Goal: Task Accomplishment & Management: Use online tool/utility

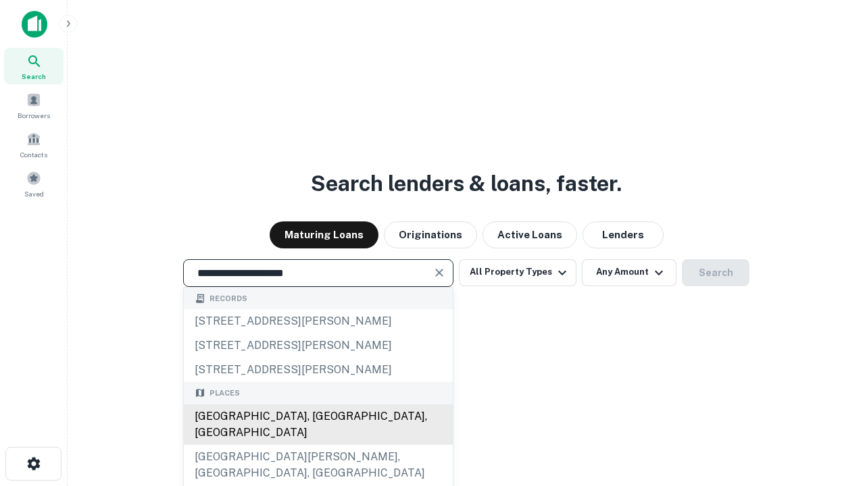
click at [318, 445] on div "Santa Monica, CA, USA" at bounding box center [318, 425] width 269 height 41
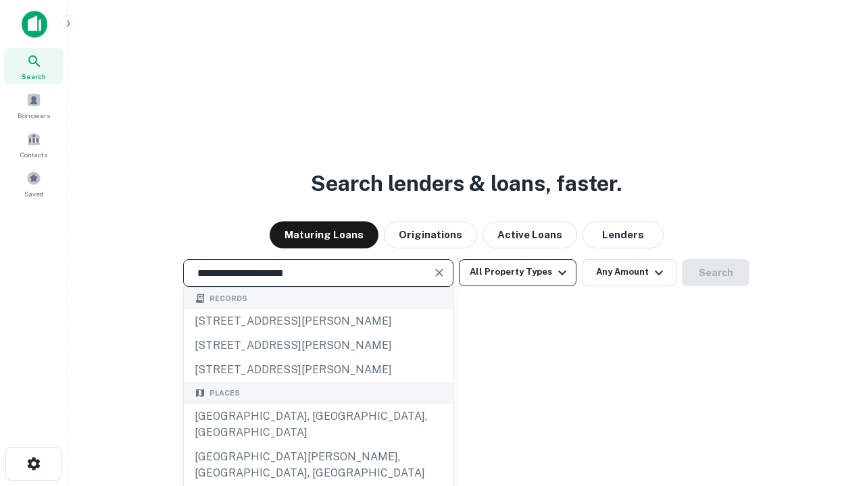
type input "**********"
click at [517, 272] on button "All Property Types" at bounding box center [518, 272] width 118 height 27
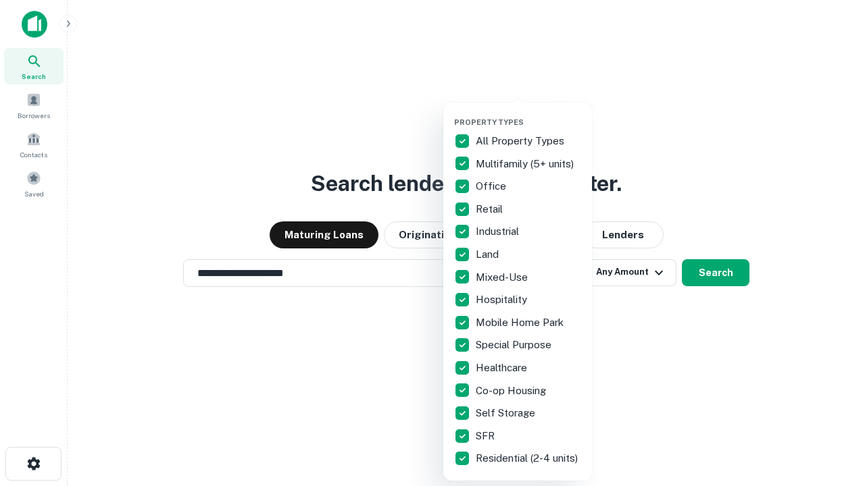
click at [528, 113] on button "button" at bounding box center [528, 113] width 149 height 1
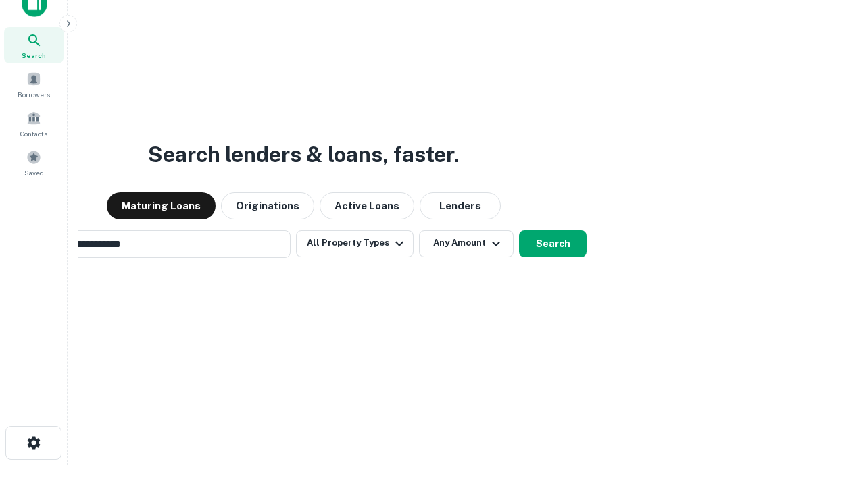
scroll to position [22, 0]
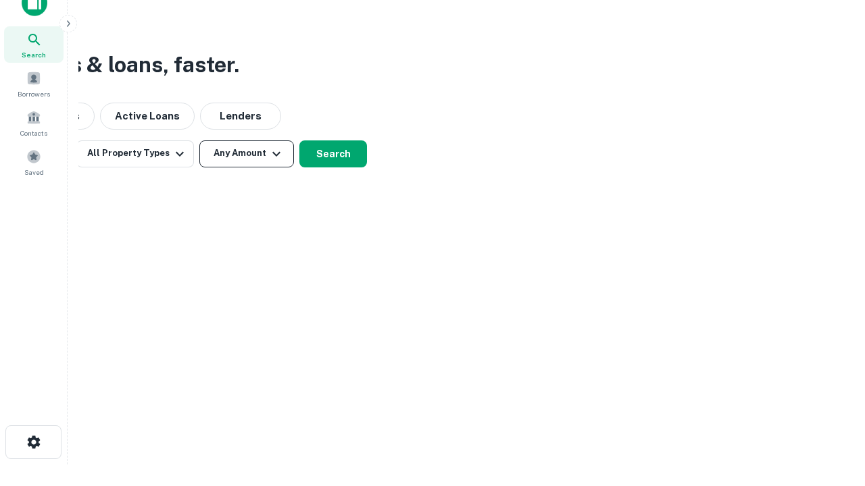
click at [247, 153] on button "Any Amount" at bounding box center [246, 154] width 95 height 27
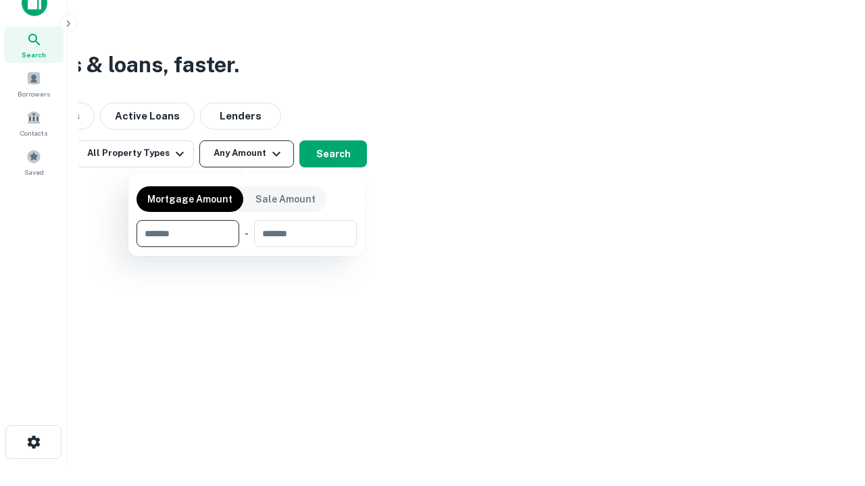
type input "*******"
click at [247, 247] on button "button" at bounding box center [246, 247] width 220 height 1
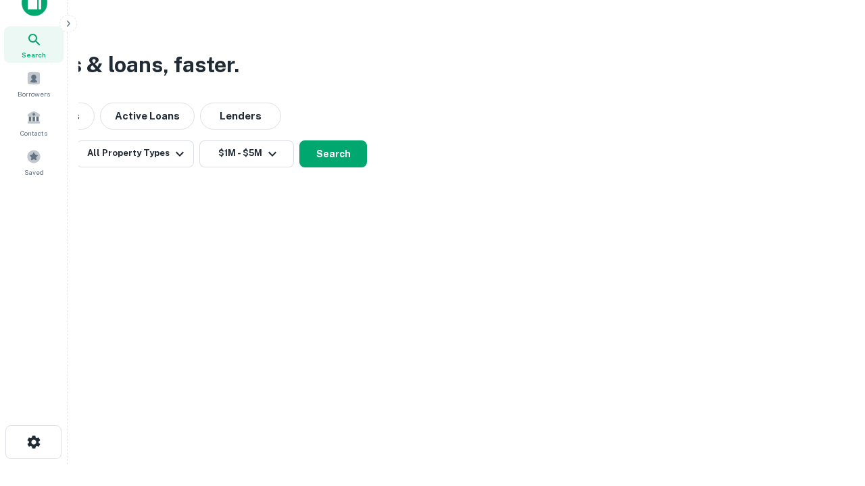
scroll to position [21, 0]
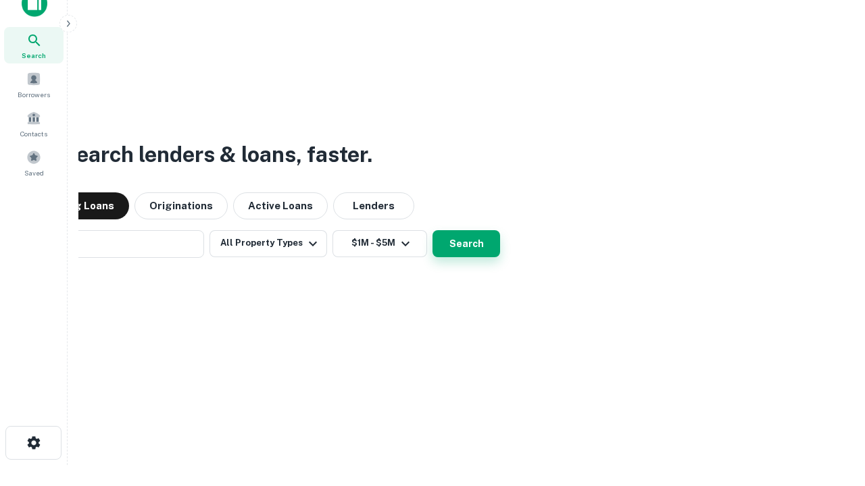
click at [432, 230] on button "Search" at bounding box center [466, 243] width 68 height 27
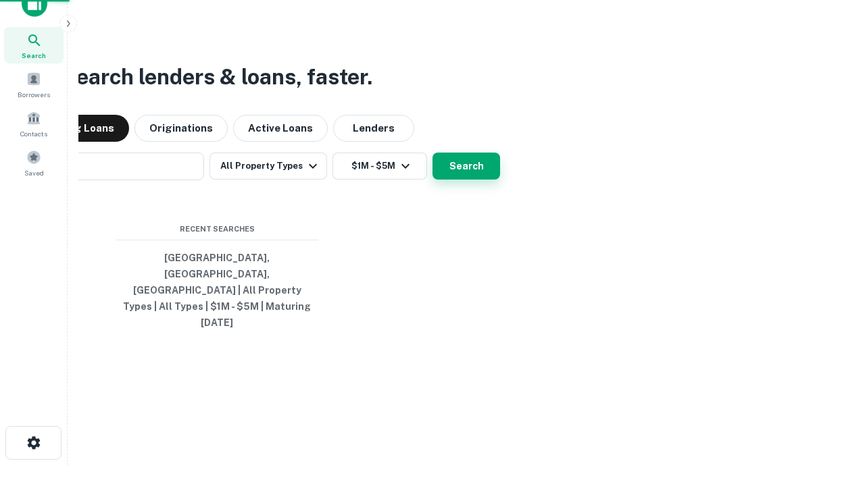
scroll to position [22, 0]
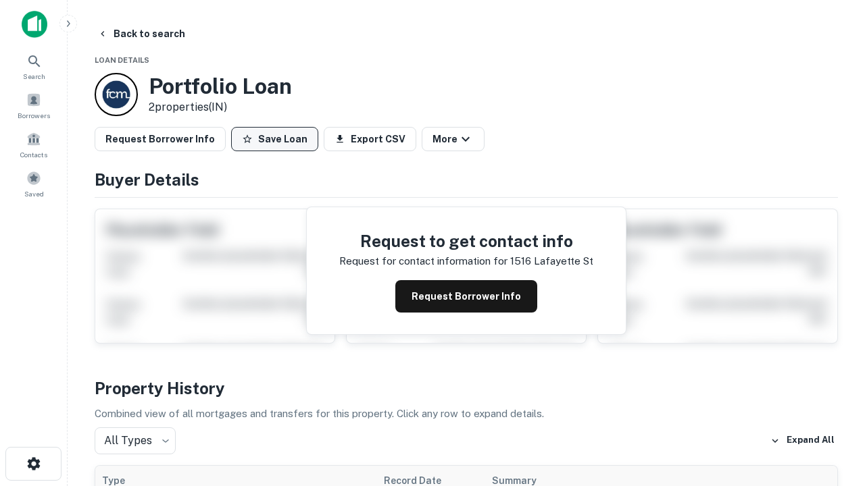
click at [274, 139] on button "Save Loan" at bounding box center [274, 139] width 87 height 24
